Goal: Information Seeking & Learning: Check status

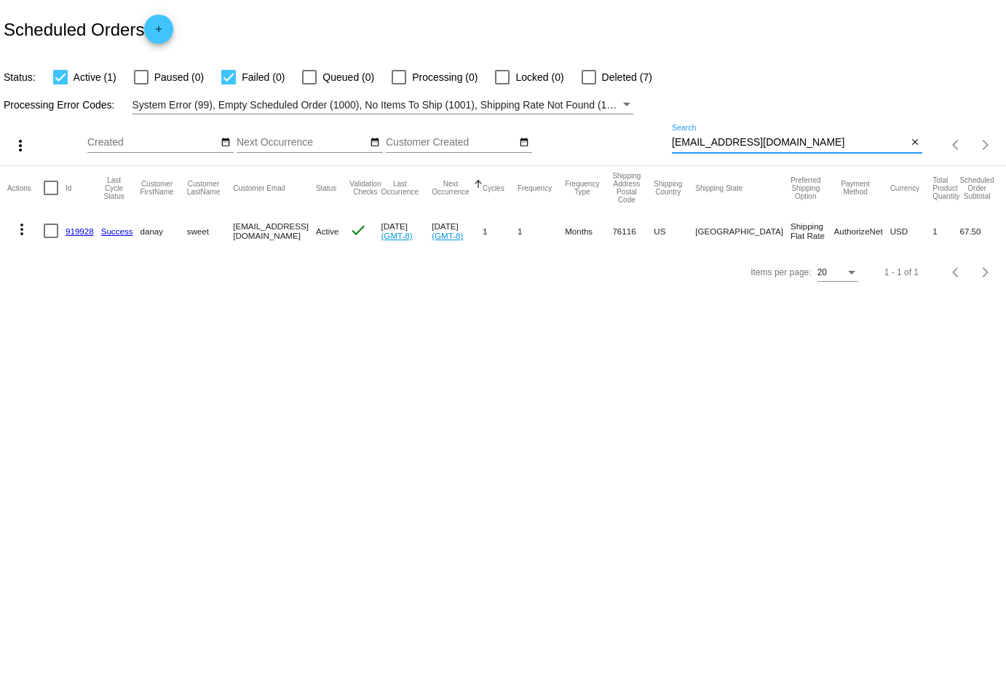
drag, startPoint x: 823, startPoint y: 140, endPoint x: 591, endPoint y: 138, distance: 231.6
click at [591, 138] on div "more_vert Aug Jan Feb Mar [DATE]" at bounding box center [503, 140] width 1006 height 52
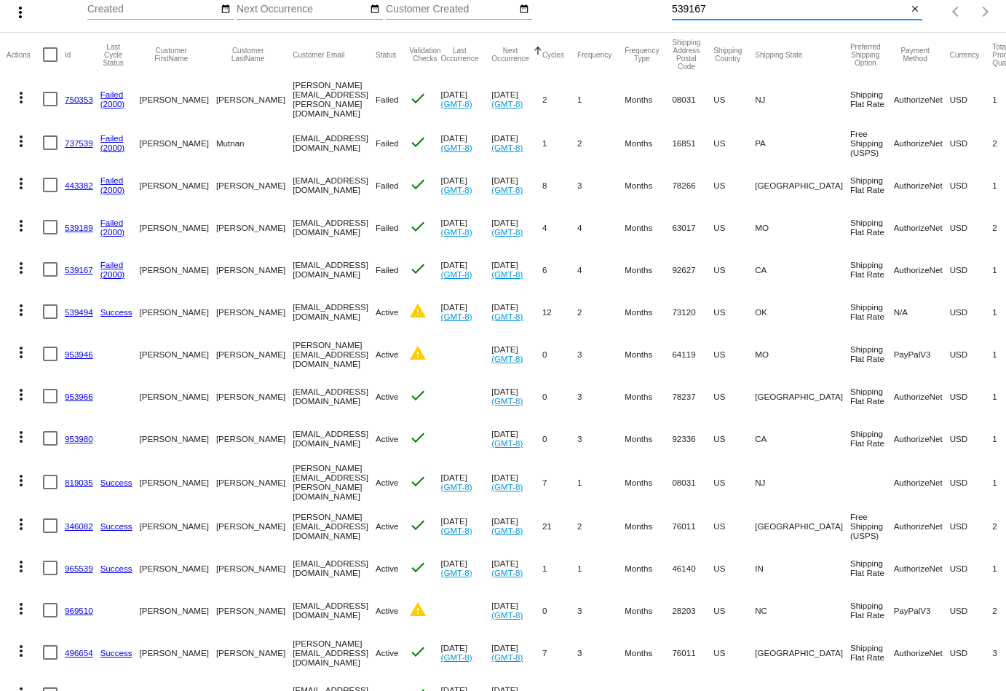
scroll to position [166, 0]
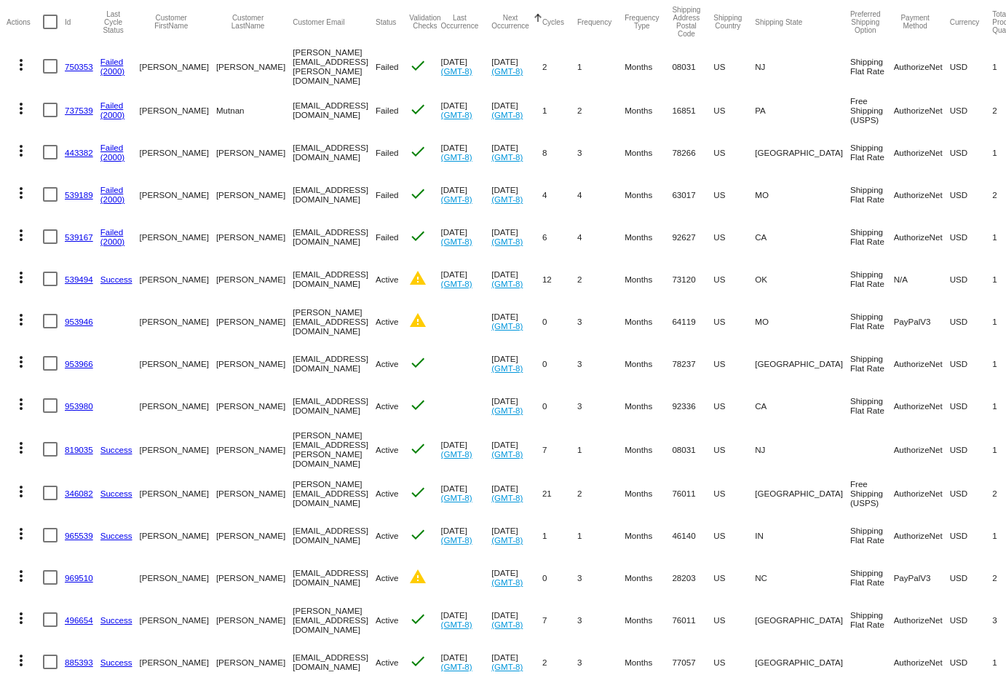
drag, startPoint x: 360, startPoint y: 233, endPoint x: 256, endPoint y: 233, distance: 104.1
click at [293, 233] on mat-cell "[EMAIL_ADDRESS][DOMAIN_NAME]" at bounding box center [334, 237] width 83 height 42
copy mat-cell "[EMAIL_ADDRESS][DOMAIN_NAME]"
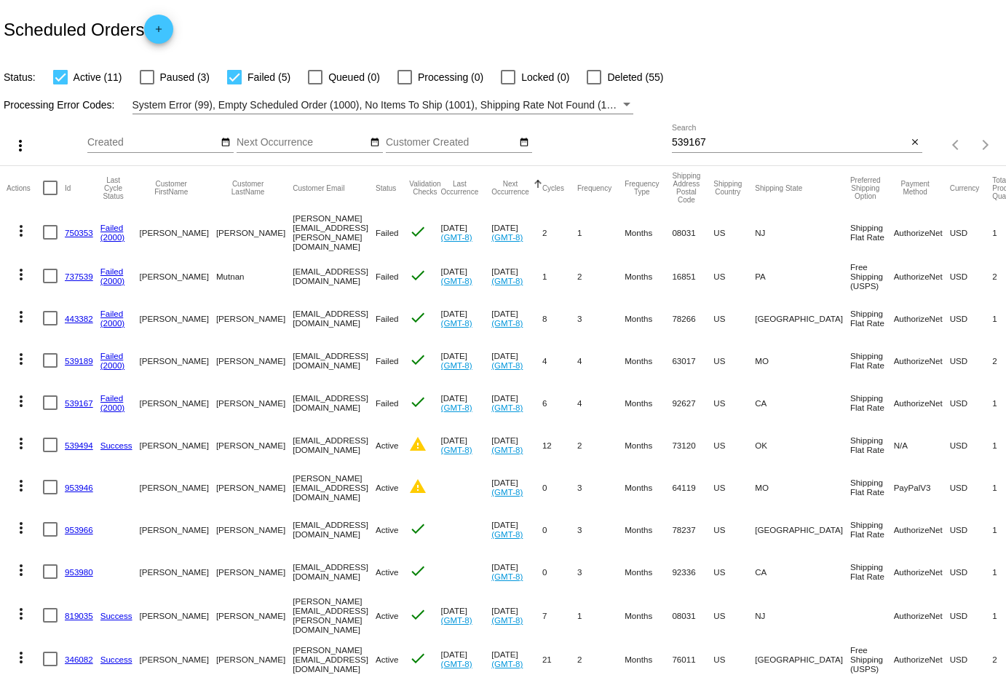
scroll to position [0, 0]
drag, startPoint x: 726, startPoint y: 143, endPoint x: 585, endPoint y: 133, distance: 141.6
click at [585, 133] on div "more_vert Aug Jan Feb Mar [DATE]" at bounding box center [503, 140] width 1006 height 52
paste input "[EMAIL_ADDRESS][DOMAIN_NAME]"
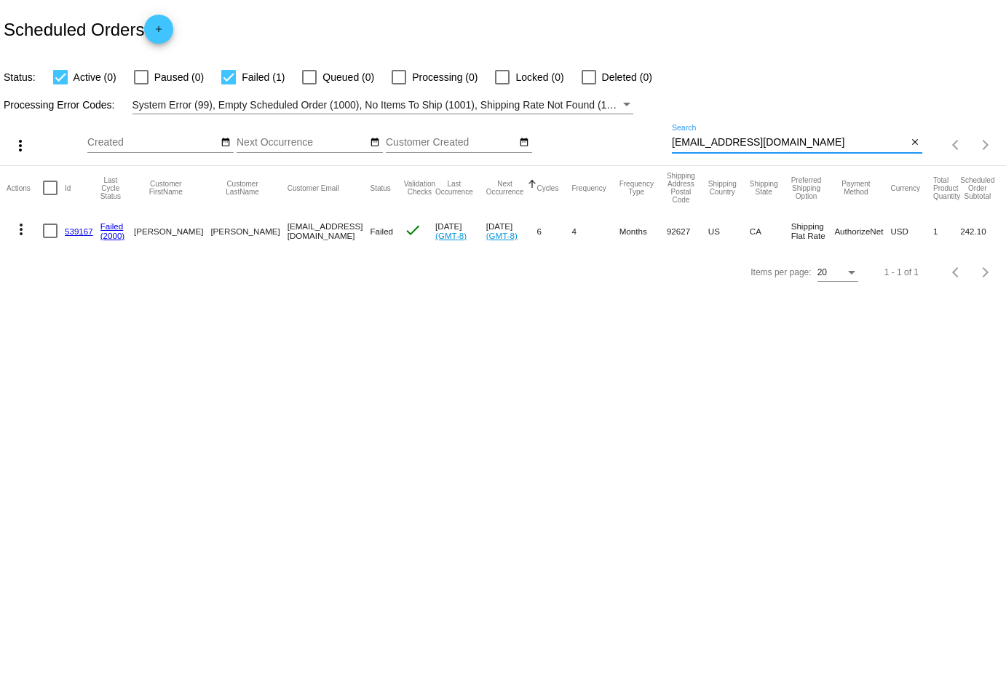
drag, startPoint x: 811, startPoint y: 141, endPoint x: 669, endPoint y: 139, distance: 142.0
click at [669, 139] on div "more_vert Aug Jan Feb Mar [DATE]" at bounding box center [503, 140] width 1006 height 52
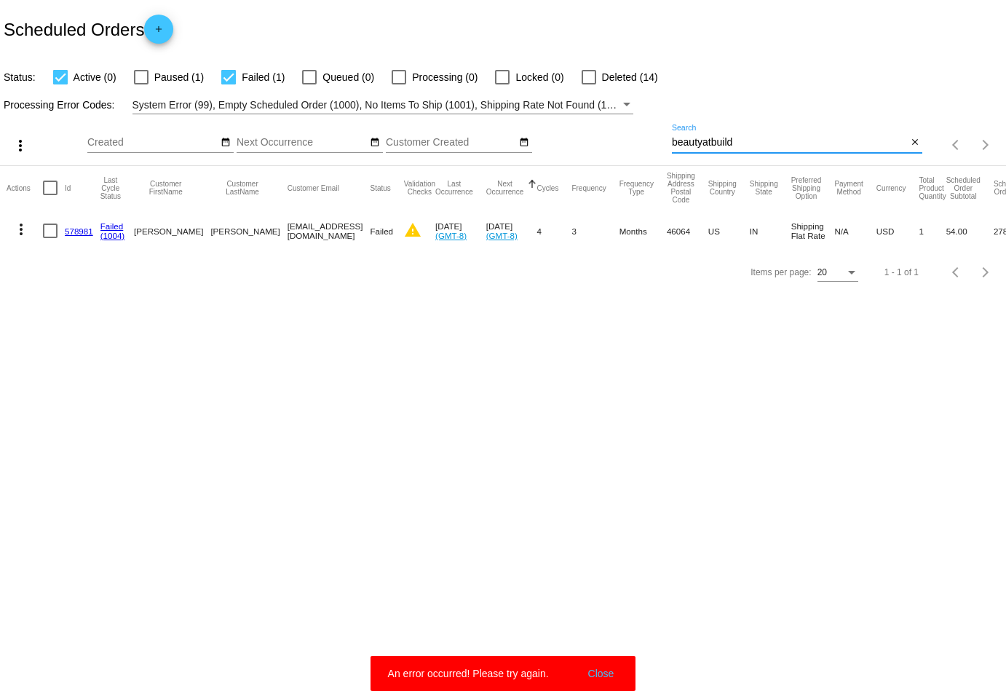
type input "beautyatbuild"
click at [582, 76] on div at bounding box center [589, 77] width 15 height 15
click at [588, 84] on input "Deleted (14)" at bounding box center [588, 84] width 1 height 1
checkbox input "true"
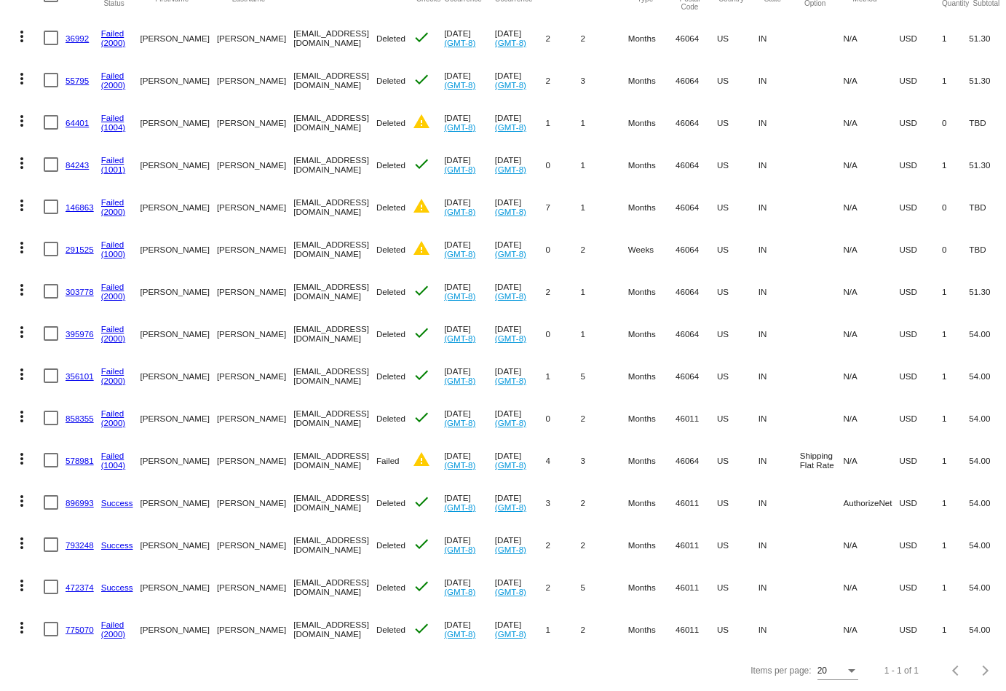
scroll to position [192, 0]
click at [15, 497] on mat-icon "more_vert" at bounding box center [21, 501] width 17 height 17
click at [81, 544] on button "info View Event Logs" at bounding box center [79, 535] width 145 height 35
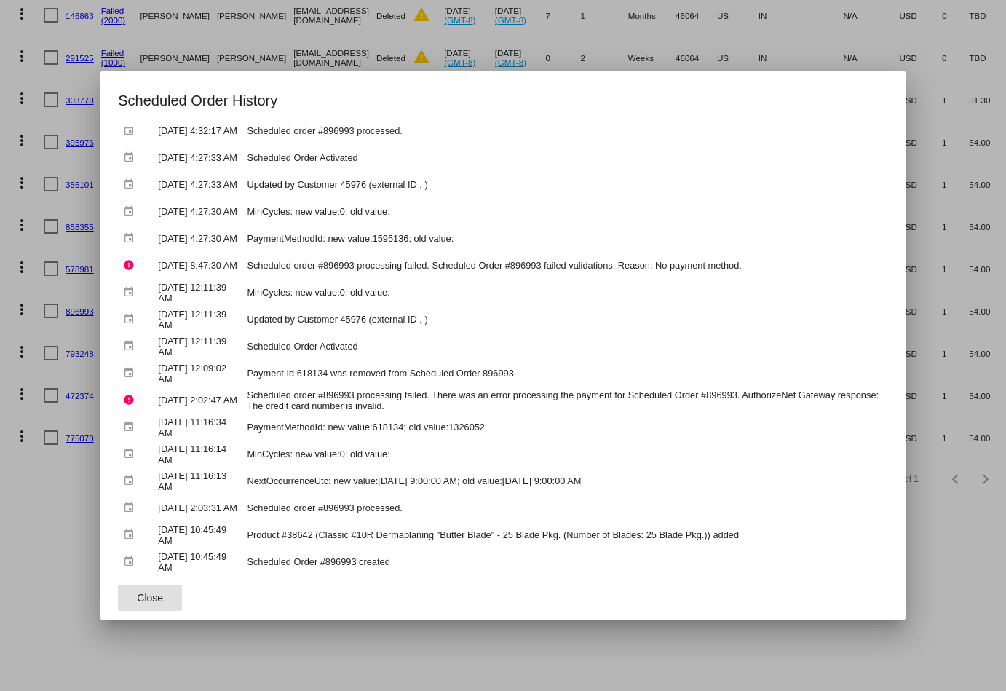
scroll to position [998, 0]
click at [138, 607] on button "Close" at bounding box center [150, 598] width 64 height 26
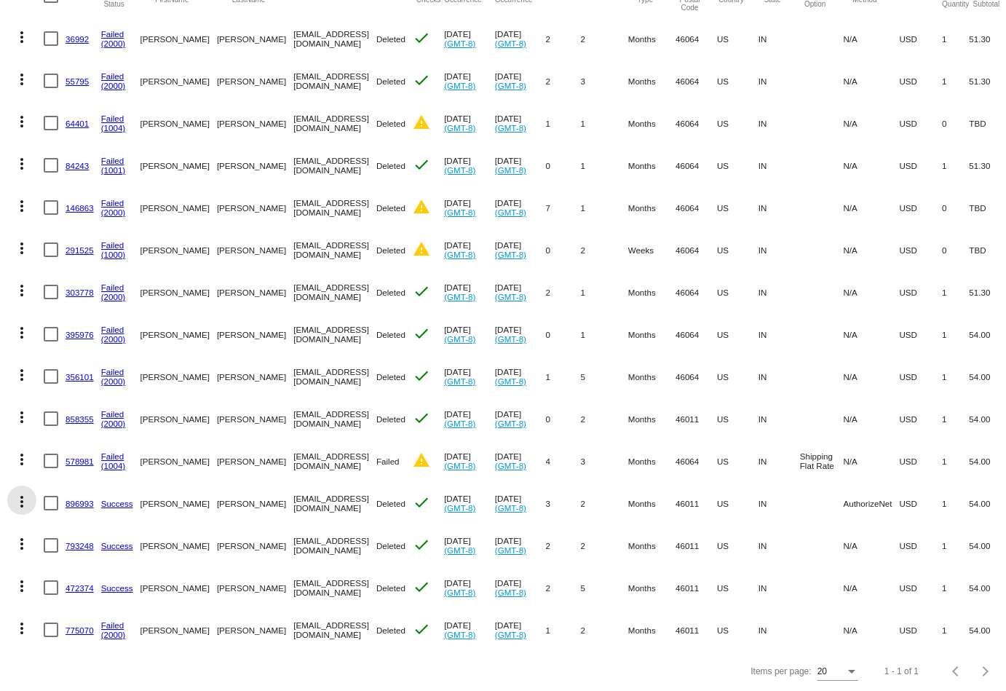
click at [28, 490] on button "more_vert" at bounding box center [21, 500] width 29 height 29
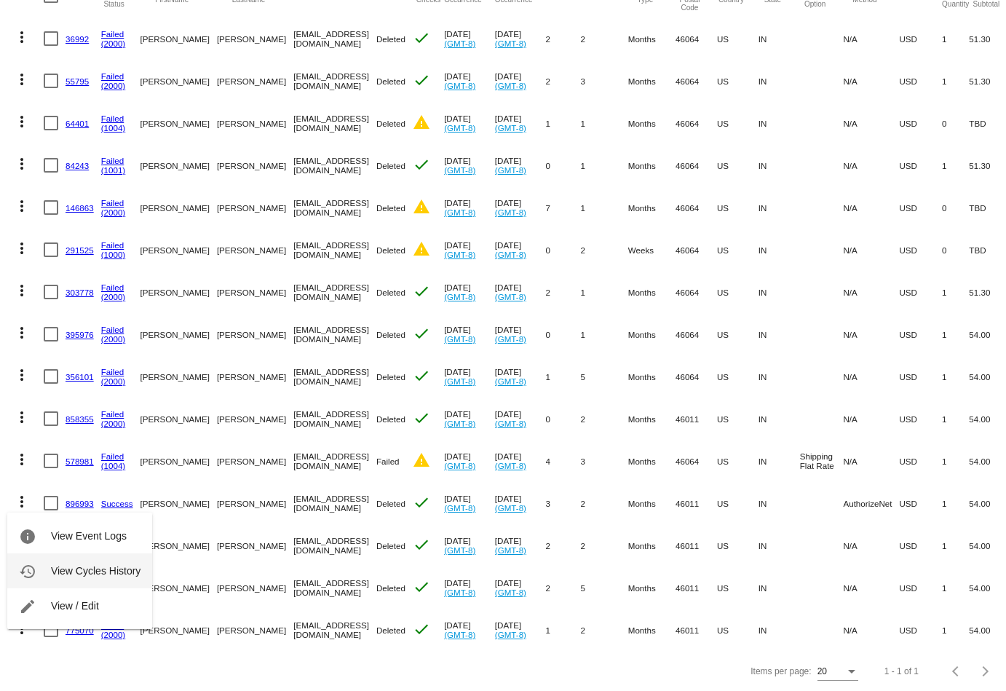
click at [64, 572] on span "View Cycles History" at bounding box center [96, 571] width 90 height 12
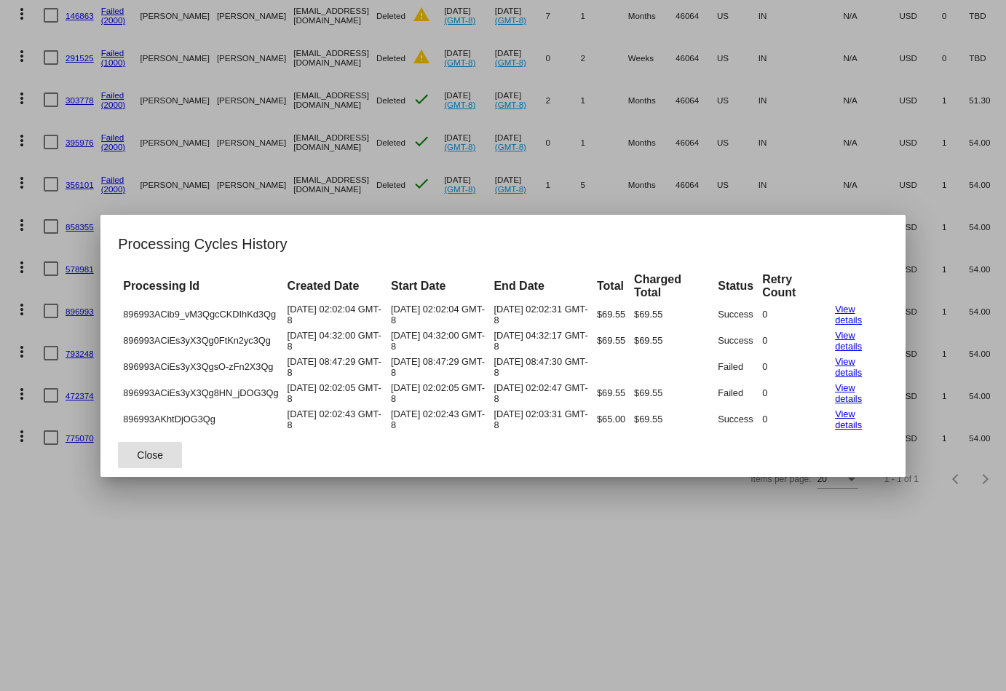
click at [862, 343] on link "View details" at bounding box center [848, 341] width 27 height 22
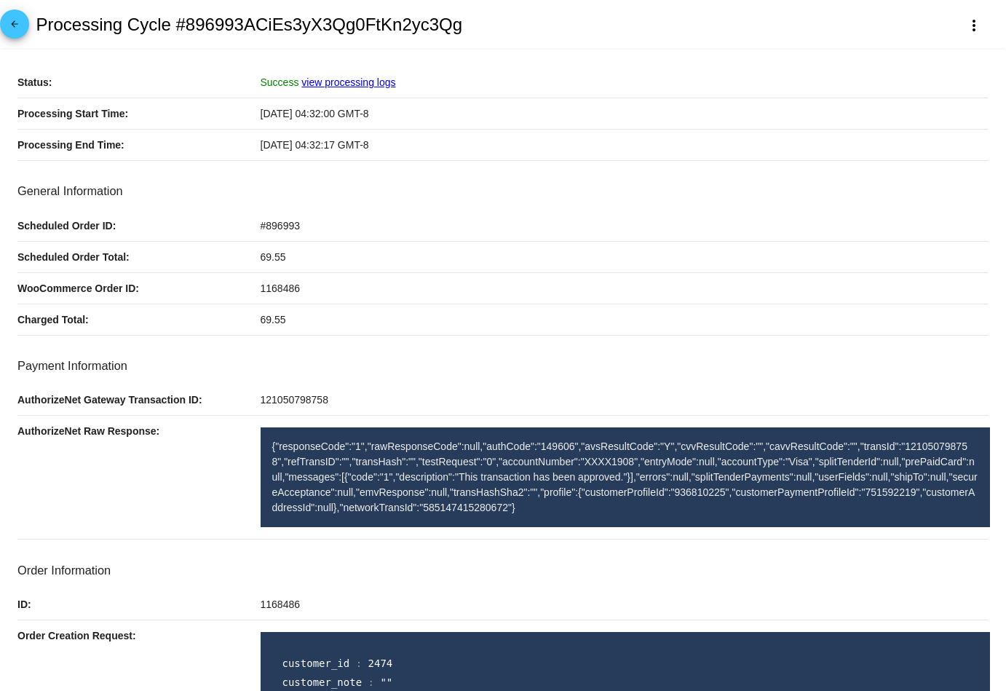
click at [342, 79] on link "view processing logs" at bounding box center [348, 82] width 94 height 12
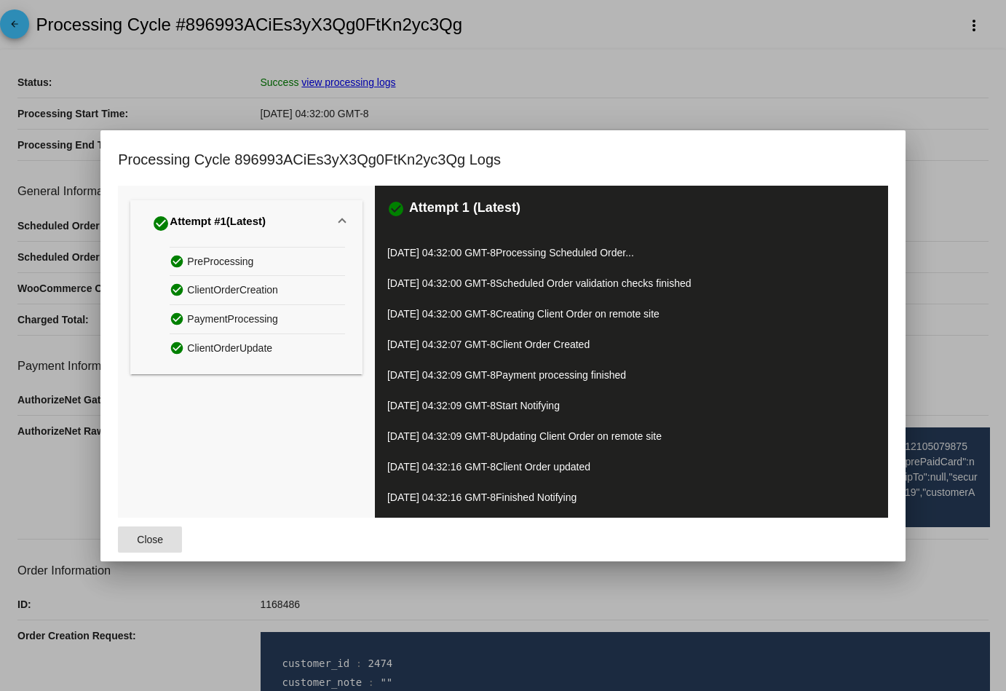
click at [147, 534] on span "Close" at bounding box center [150, 540] width 26 height 12
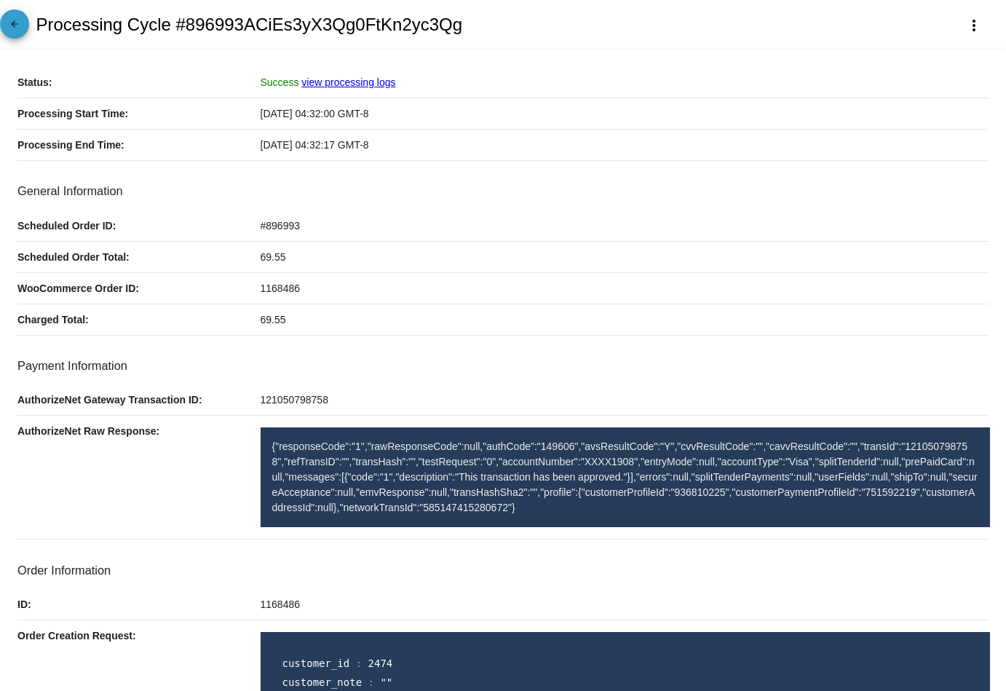
click at [23, 28] on link "arrow_back" at bounding box center [14, 23] width 29 height 29
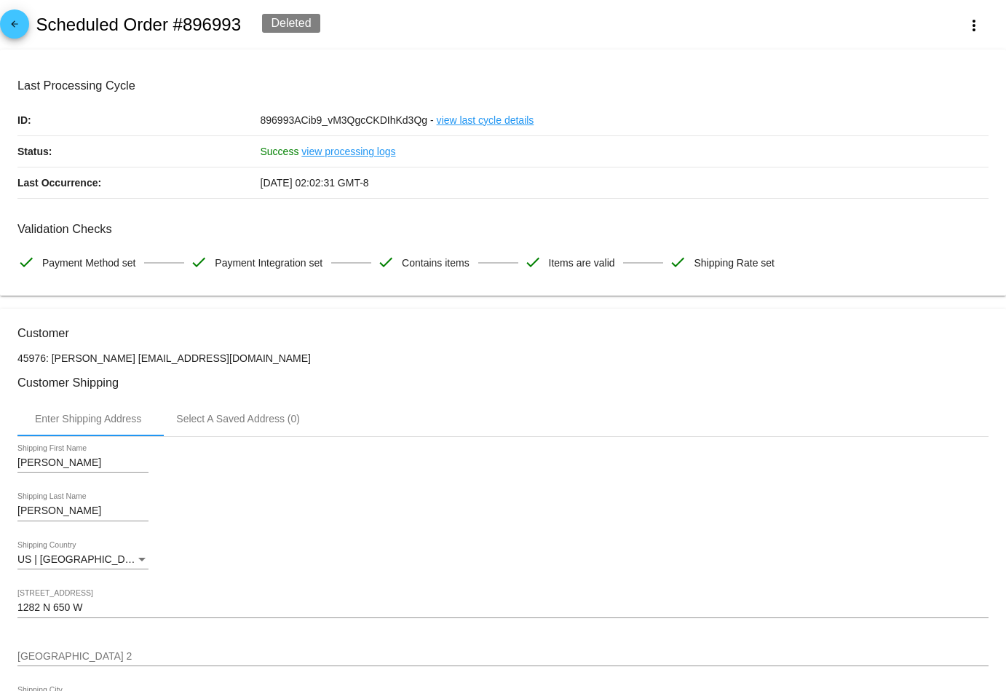
click at [11, 18] on span "arrow_back" at bounding box center [14, 27] width 17 height 36
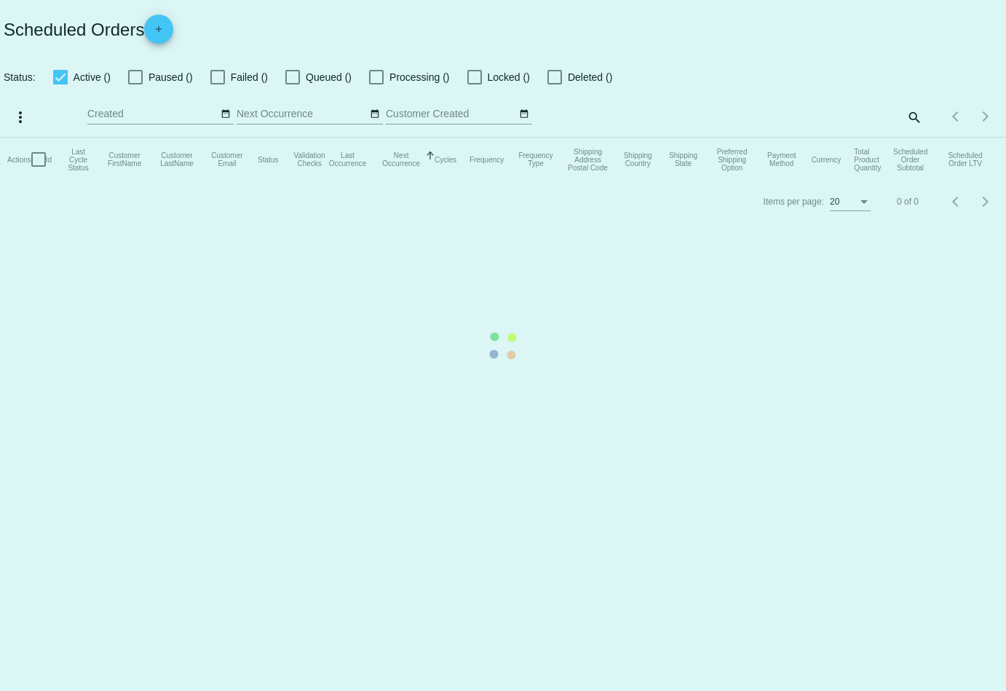
checkbox input "true"
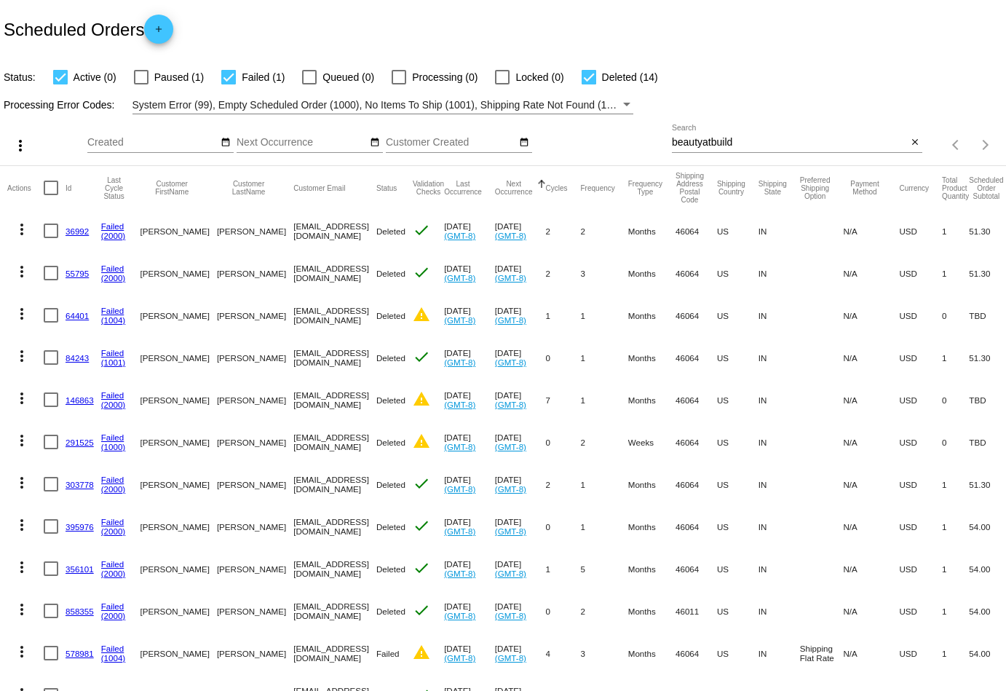
scroll to position [147, 0]
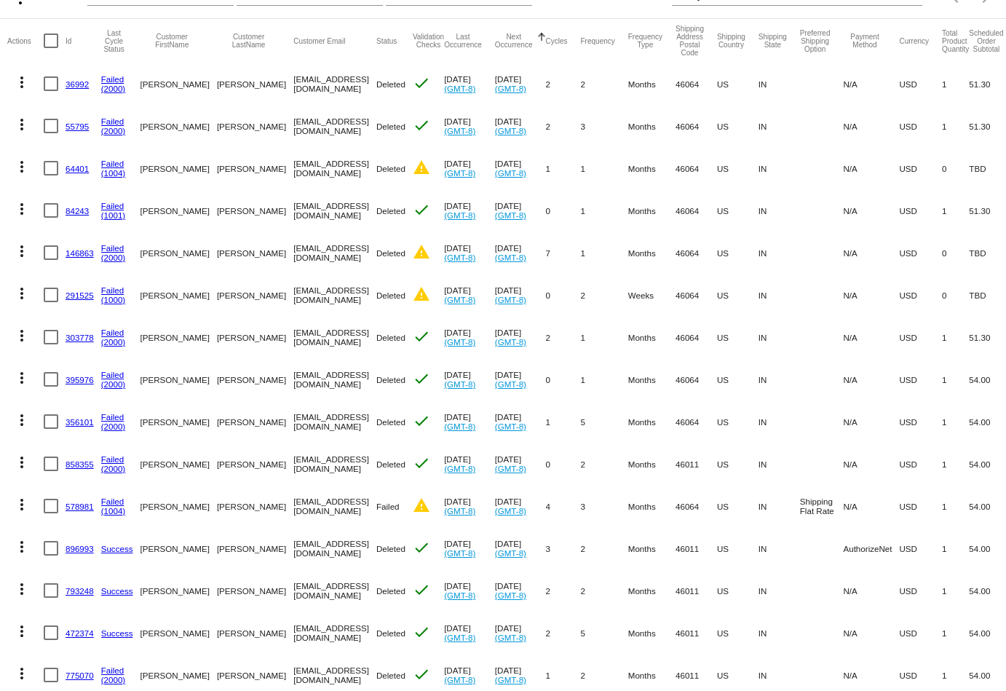
click at [21, 549] on mat-icon "more_vert" at bounding box center [21, 546] width 17 height 17
click at [114, 591] on button "info View Event Logs" at bounding box center [79, 581] width 145 height 35
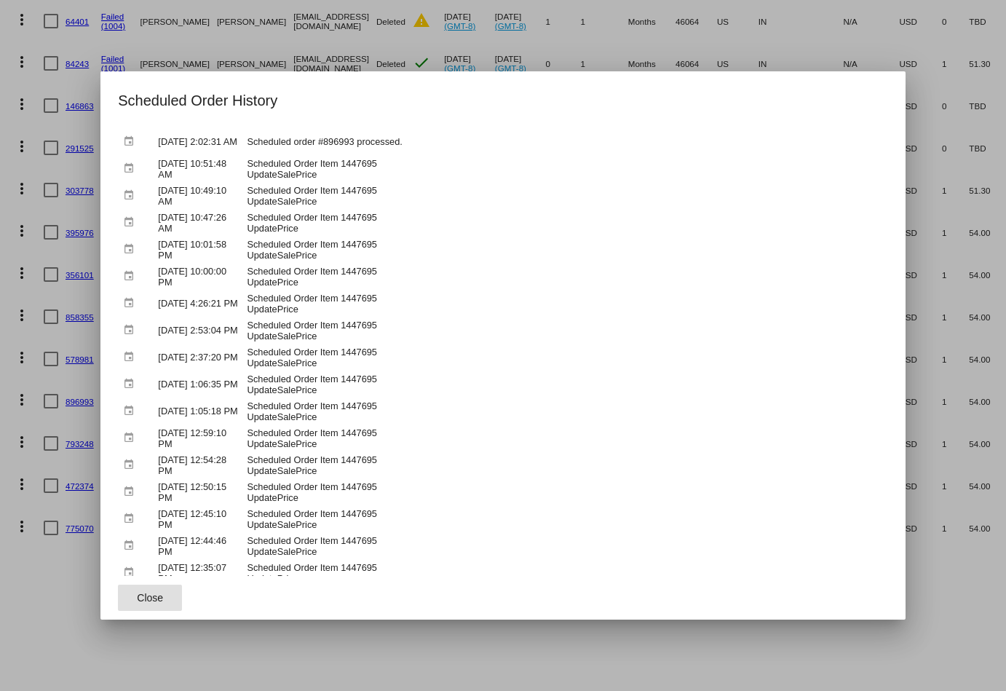
scroll to position [0, 0]
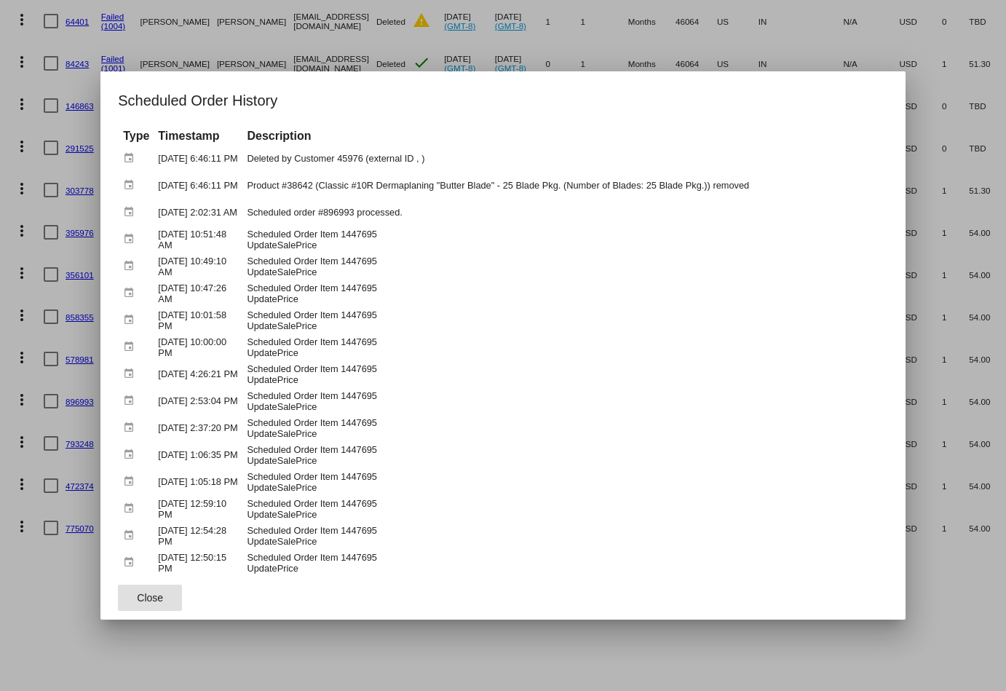
click at [127, 596] on button "Close" at bounding box center [150, 598] width 64 height 26
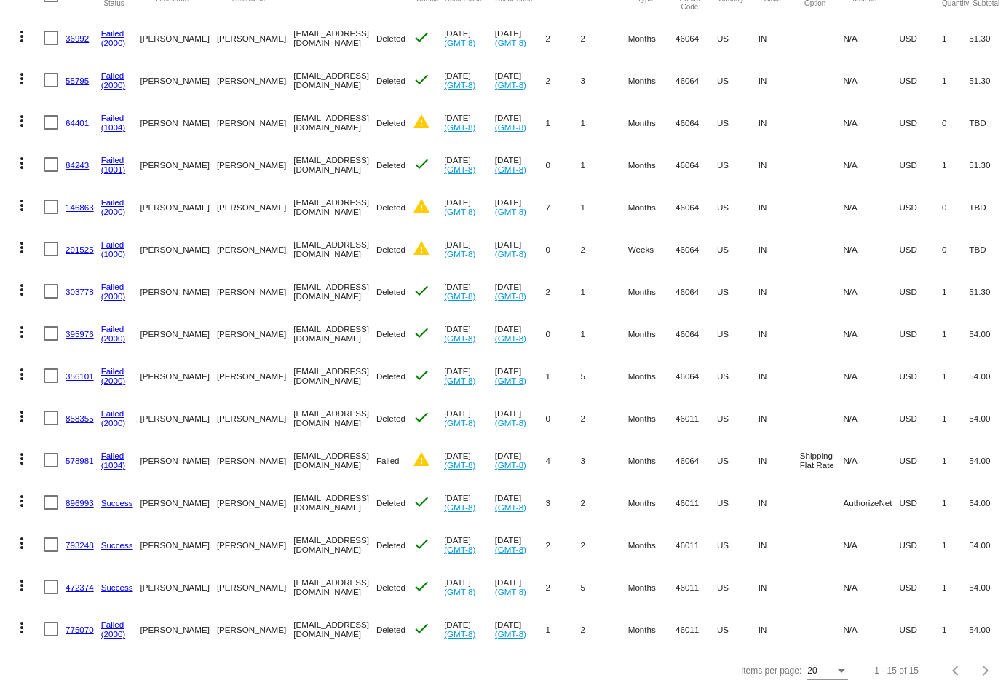
scroll to position [192, 0]
click at [26, 628] on mat-icon "more_vert" at bounding box center [21, 628] width 17 height 17
click at [111, 543] on span "View Event Logs" at bounding box center [89, 548] width 76 height 12
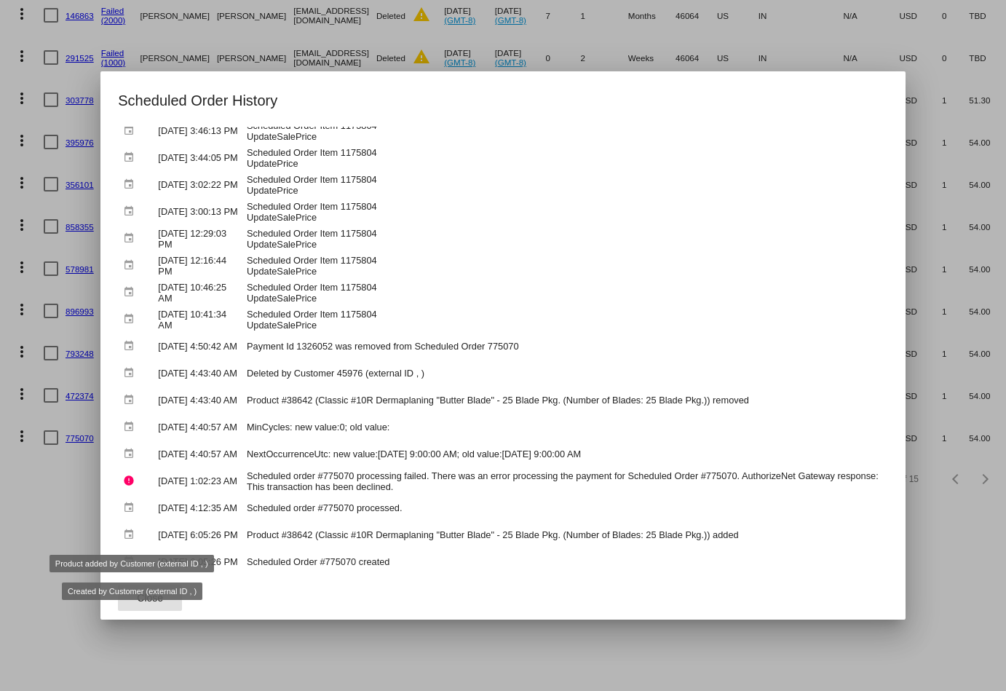
scroll to position [702, 0]
click at [135, 605] on button "Close" at bounding box center [150, 598] width 64 height 26
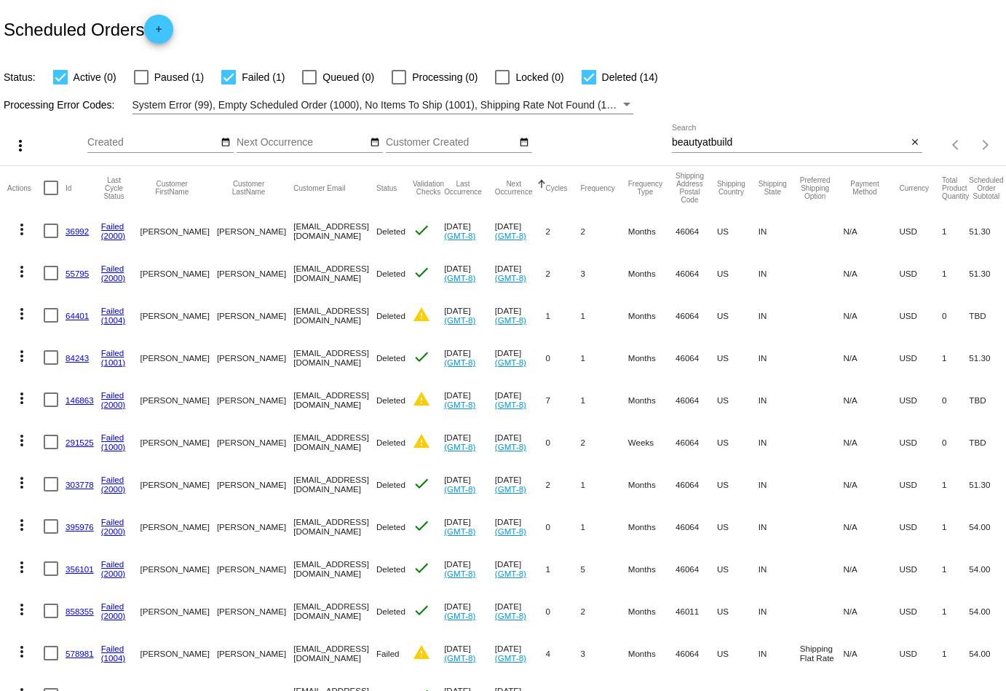
scroll to position [0, 0]
click at [582, 75] on div at bounding box center [589, 77] width 15 height 15
click at [588, 84] on input "Deleted (14)" at bounding box center [588, 84] width 1 height 1
checkbox input "false"
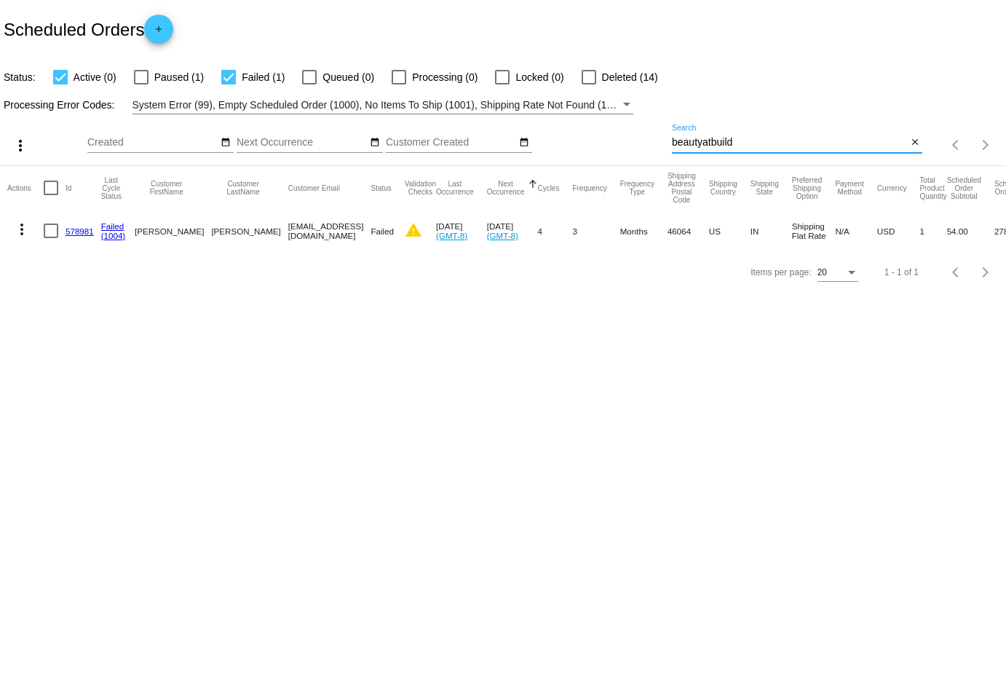
drag, startPoint x: 758, startPoint y: 143, endPoint x: 613, endPoint y: 140, distance: 144.9
click at [613, 140] on div "more_vert Aug Jan Feb Mar [DATE]" at bounding box center [503, 140] width 1006 height 52
type input "539167"
drag, startPoint x: 332, startPoint y: 232, endPoint x: 232, endPoint y: 232, distance: 99.8
click at [288, 232] on mat-cell "[EMAIL_ADDRESS][DOMAIN_NAME]" at bounding box center [329, 231] width 83 height 42
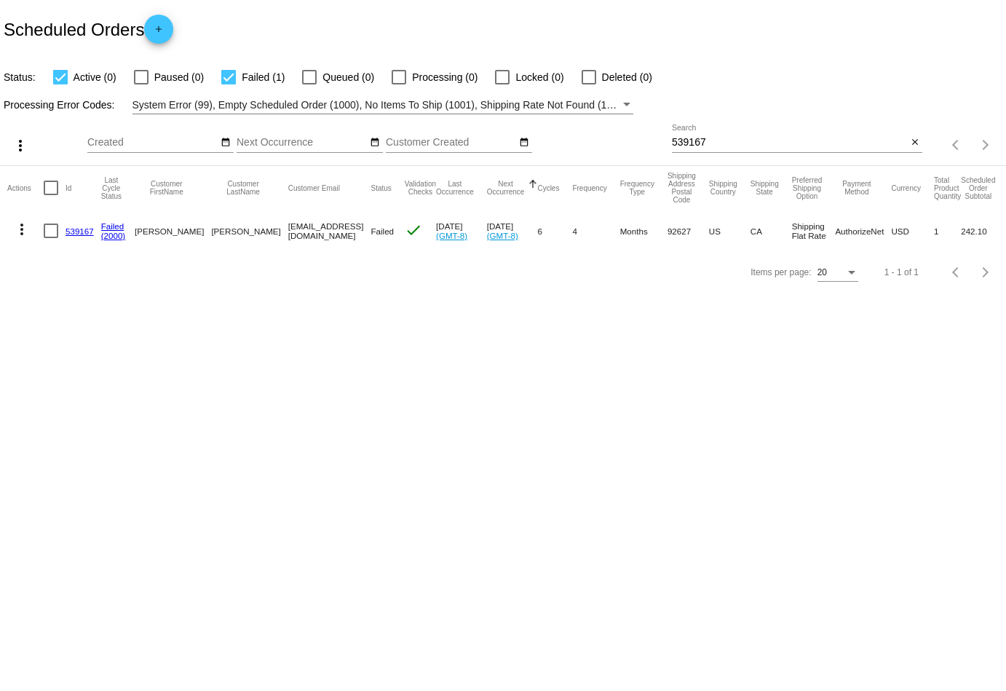
copy mat-cell "[EMAIL_ADDRESS][DOMAIN_NAME]"
